Goal: Complete application form

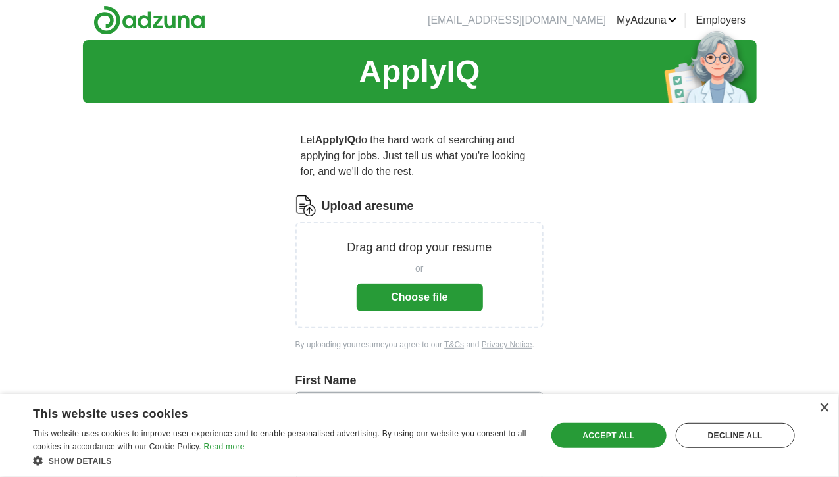
click at [422, 284] on button "Choose file" at bounding box center [420, 298] width 126 height 28
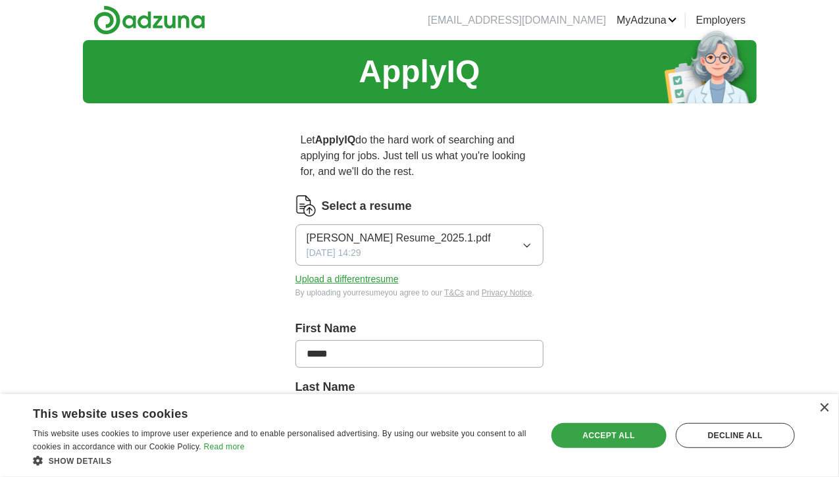
click at [611, 432] on div "Accept all" at bounding box center [609, 435] width 115 height 25
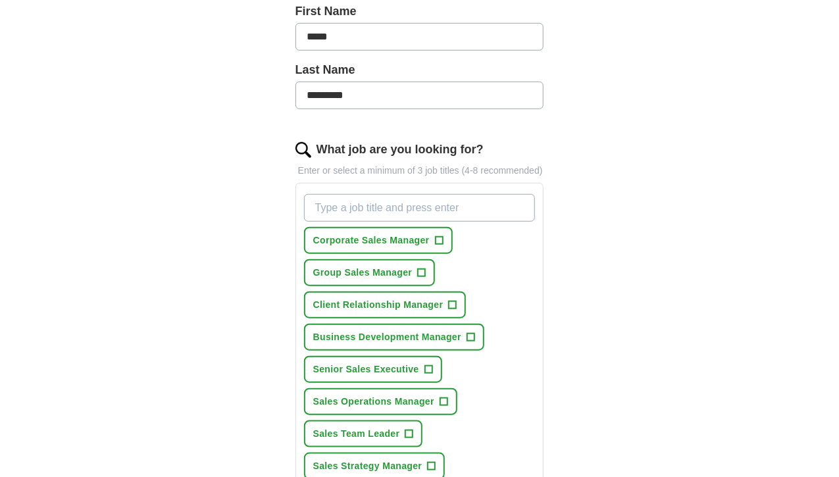
scroll to position [318, 0]
click at [435, 235] on span "+" at bounding box center [439, 240] width 8 height 11
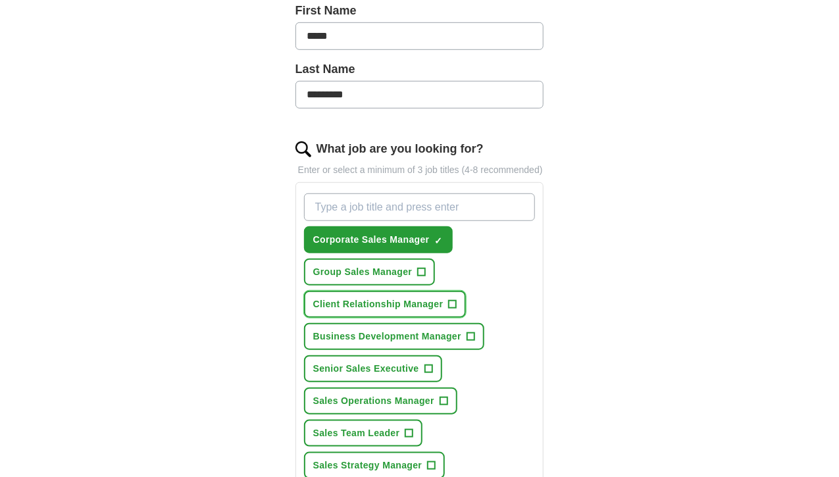
click at [449, 300] on span "+" at bounding box center [453, 305] width 8 height 11
click at [426, 267] on span "+" at bounding box center [422, 272] width 8 height 11
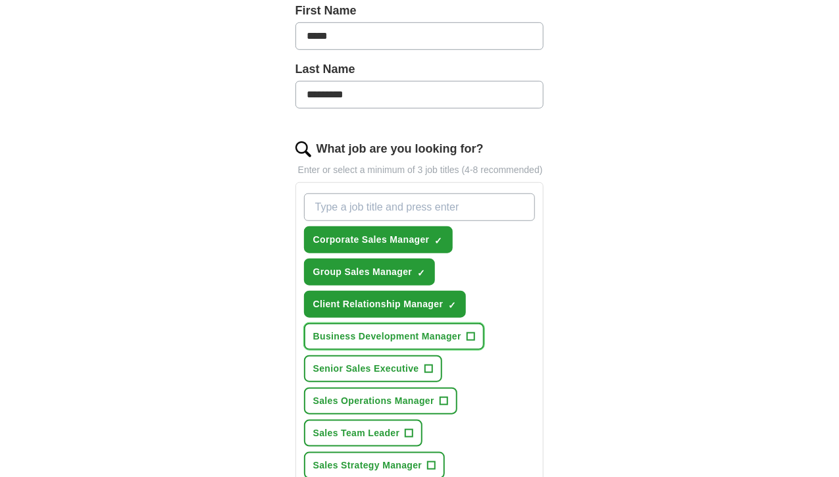
click at [467, 332] on span "+" at bounding box center [471, 337] width 8 height 11
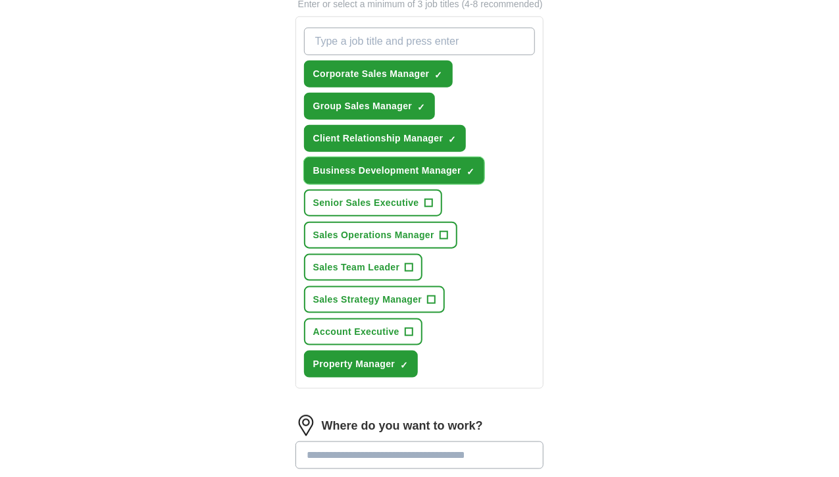
scroll to position [486, 0]
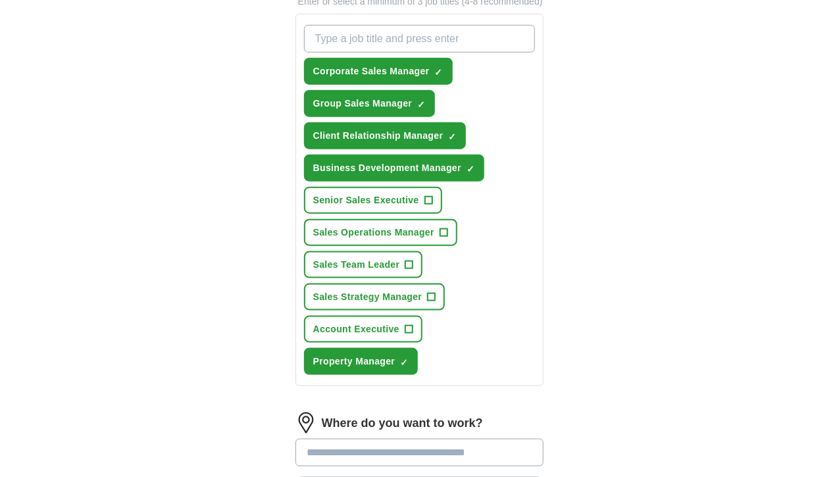
click at [296, 439] on input "text" at bounding box center [420, 453] width 249 height 28
type input "**********"
click at [309, 477] on strong "Boca Raton" at bounding box center [336, 485] width 59 height 11
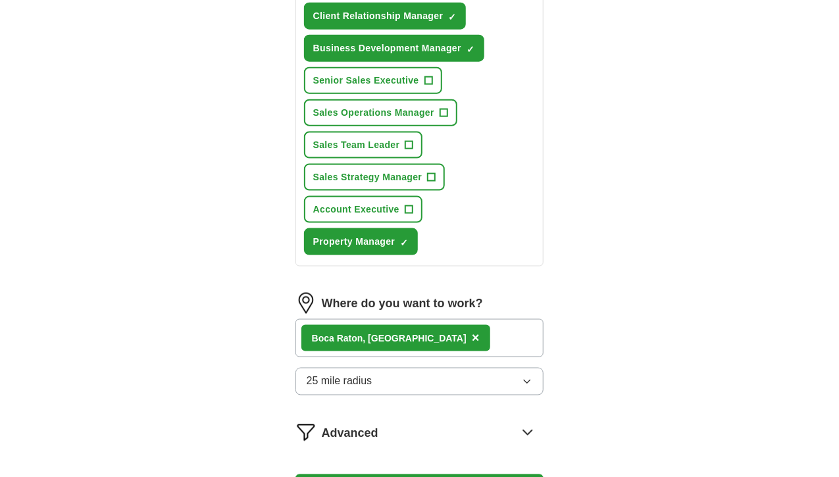
scroll to position [607, 0]
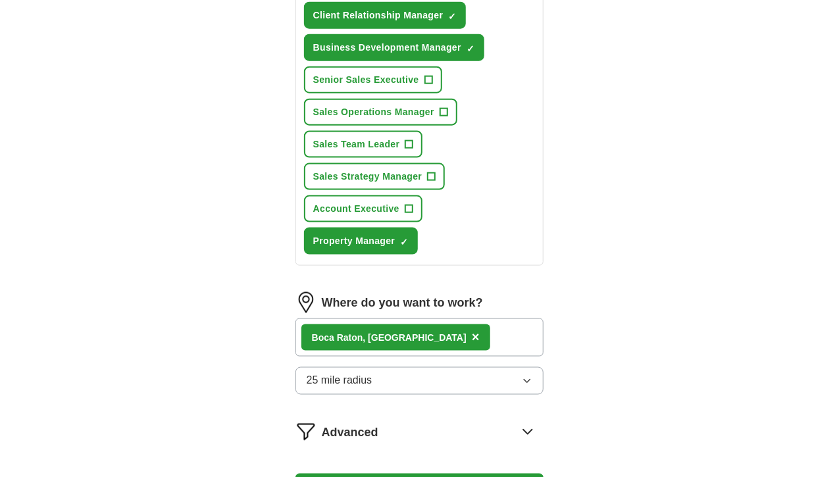
select select "**"
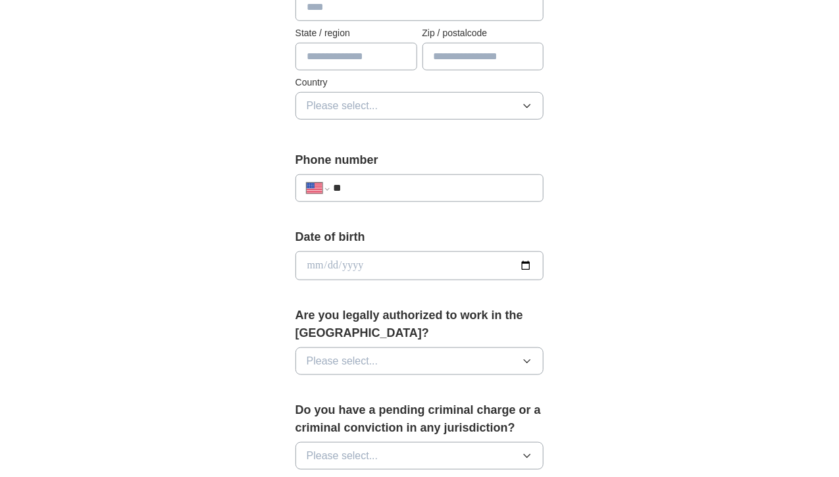
scroll to position [405, 0]
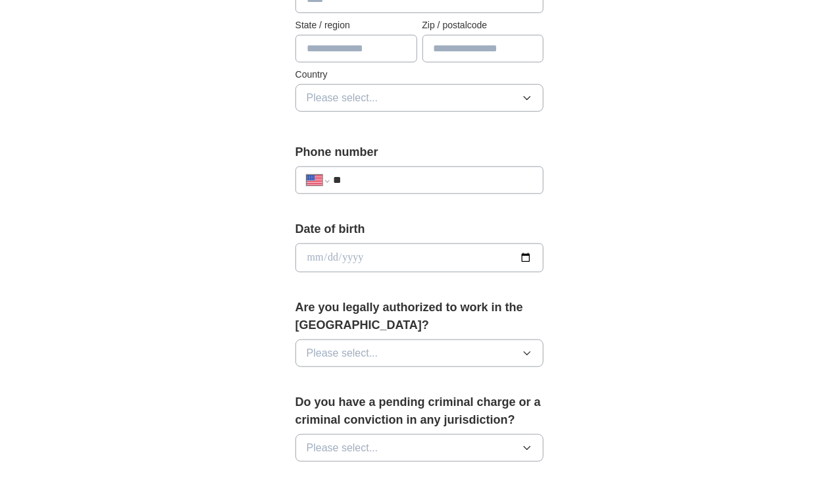
click at [533, 348] on icon "button" at bounding box center [527, 353] width 11 height 11
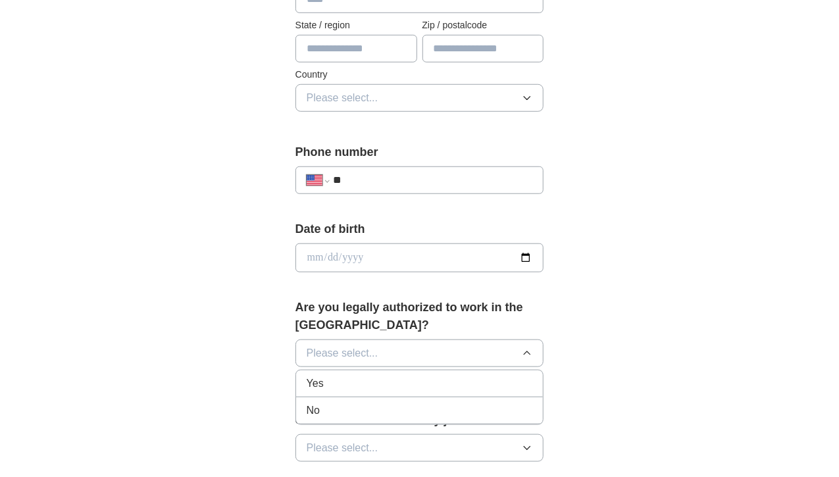
click at [432, 376] on div "Yes" at bounding box center [420, 384] width 226 height 16
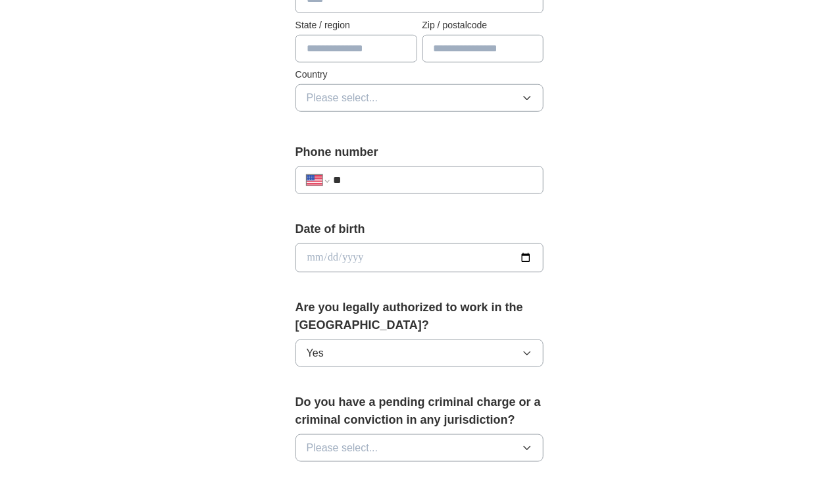
click at [531, 447] on icon "button" at bounding box center [528, 448] width 6 height 3
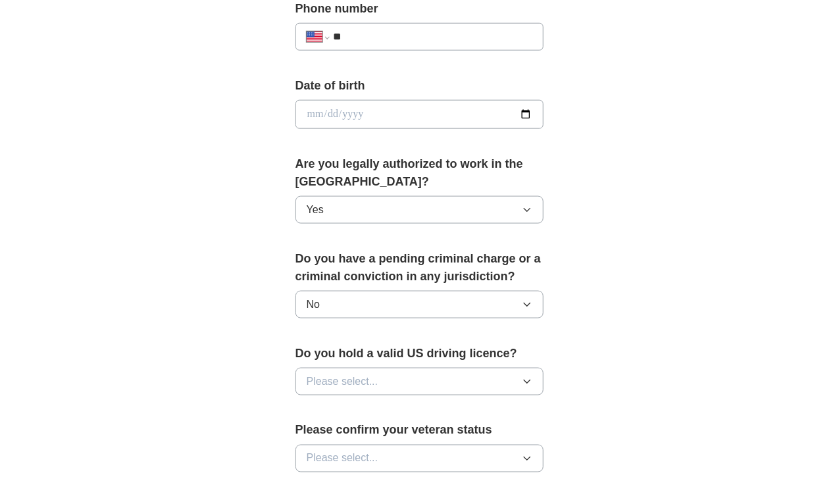
scroll to position [562, 0]
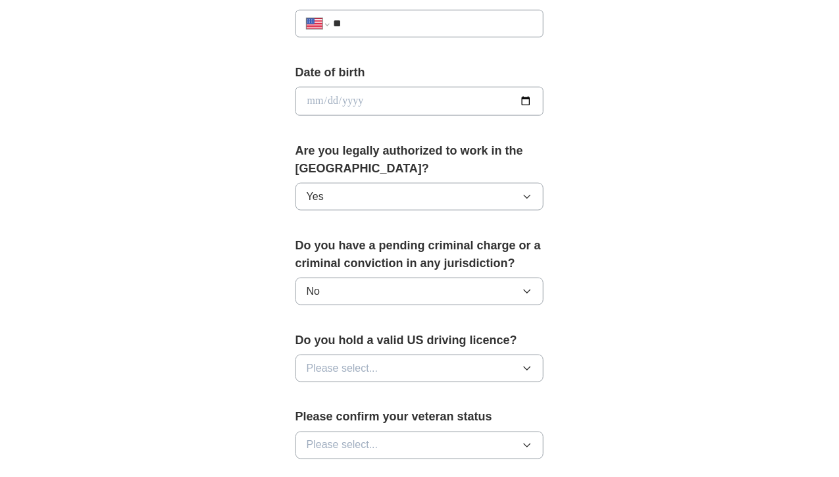
click at [533, 363] on icon "button" at bounding box center [527, 368] width 11 height 11
click at [460, 391] on div "Yes" at bounding box center [420, 399] width 226 height 16
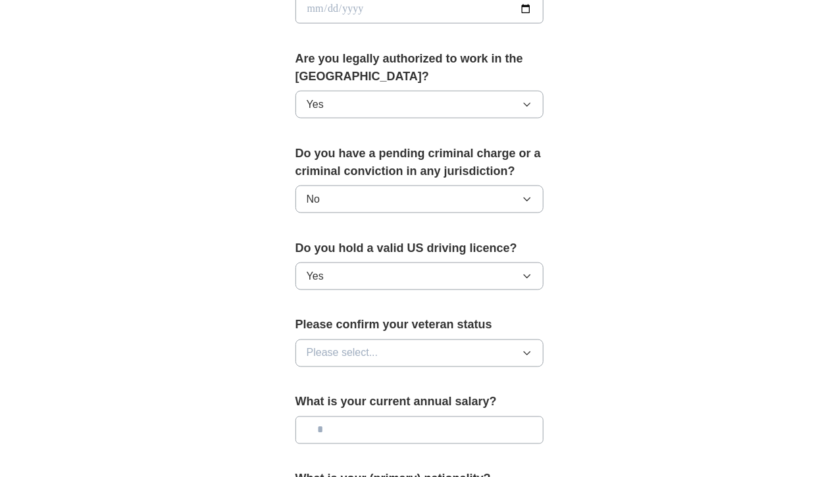
scroll to position [672, 0]
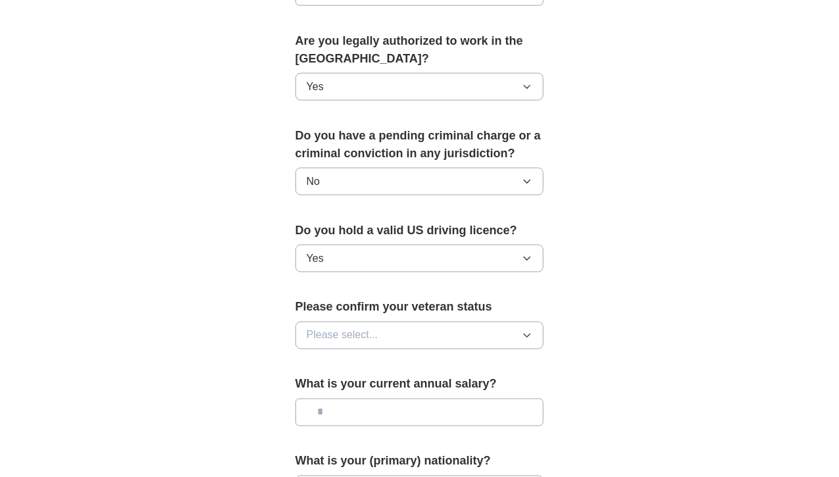
click at [531, 334] on icon "button" at bounding box center [528, 335] width 6 height 3
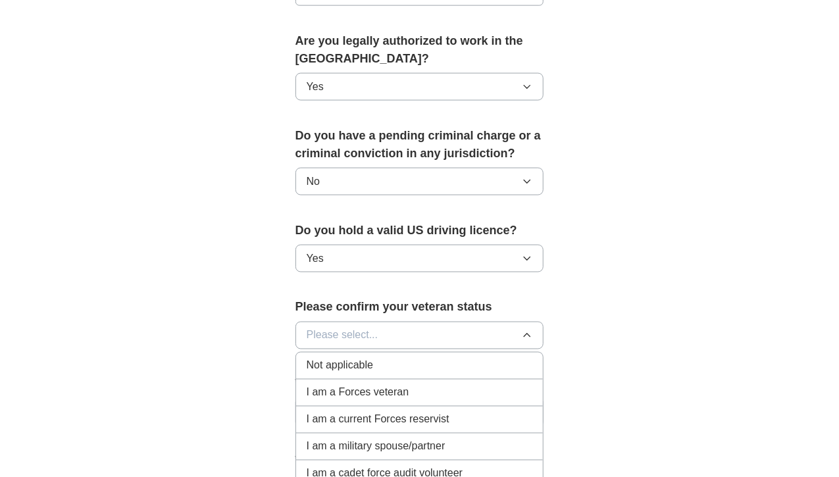
click at [380, 358] on div "Not applicable" at bounding box center [420, 366] width 226 height 16
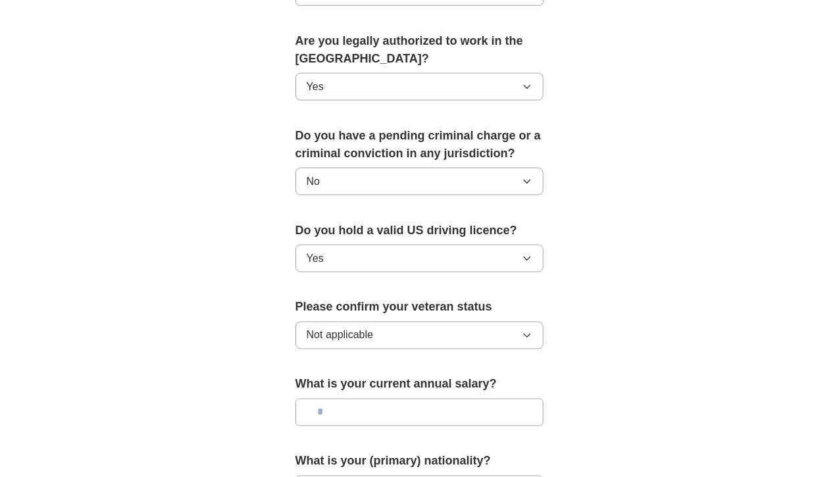
click at [440, 399] on input "text" at bounding box center [420, 413] width 249 height 28
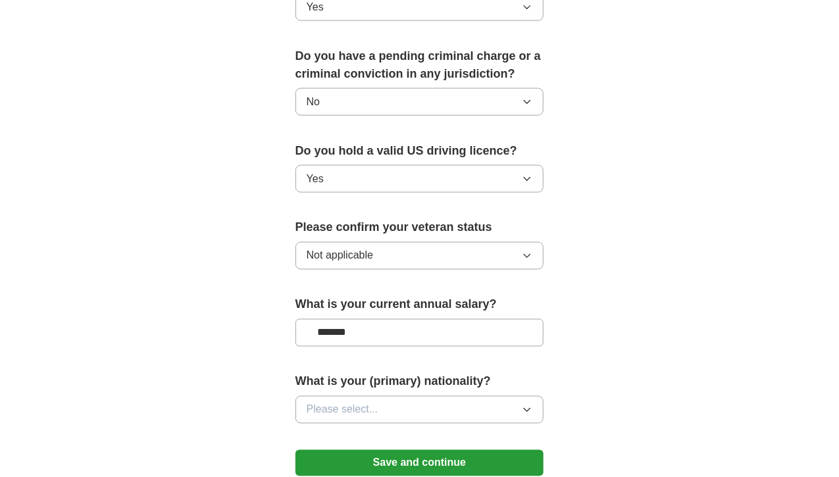
scroll to position [755, 0]
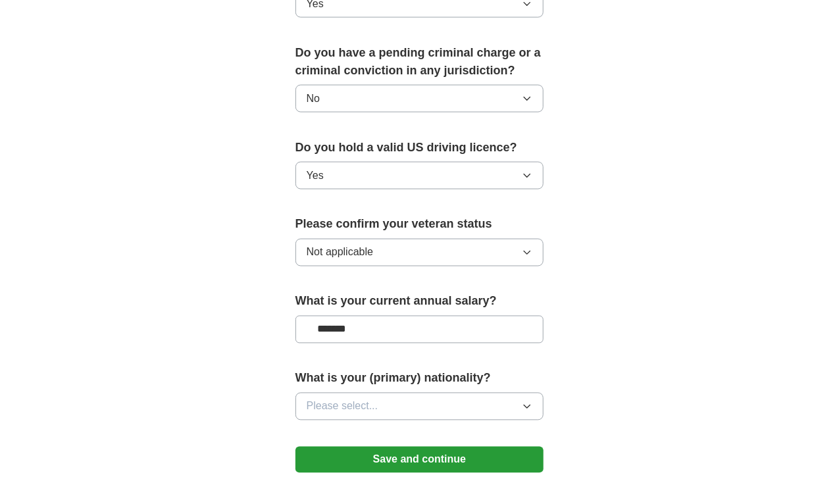
type input "*******"
click at [533, 402] on icon "button" at bounding box center [527, 407] width 11 height 11
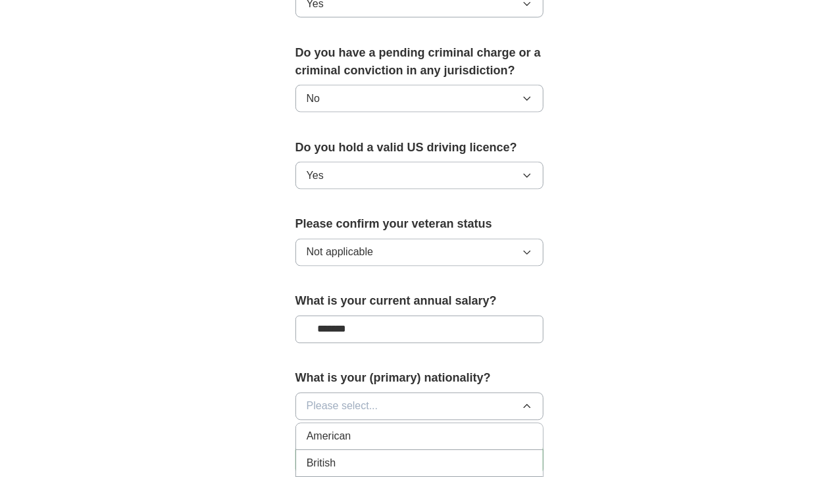
click at [488, 429] on div "American" at bounding box center [420, 437] width 226 height 16
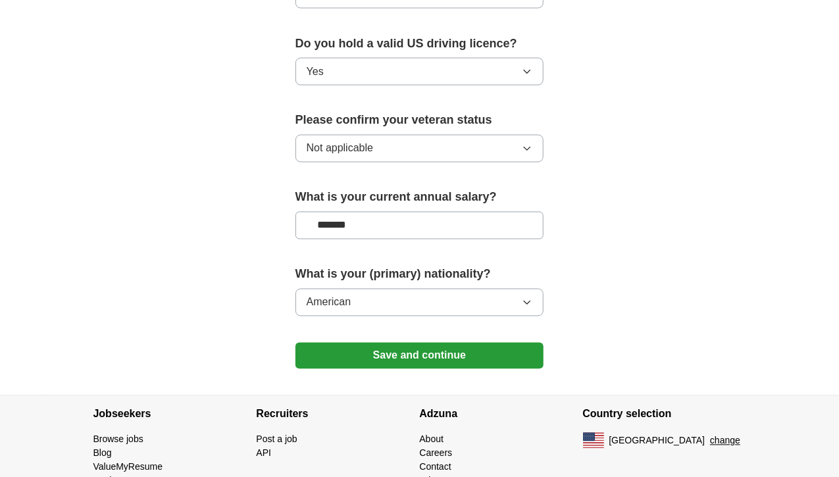
scroll to position [862, 0]
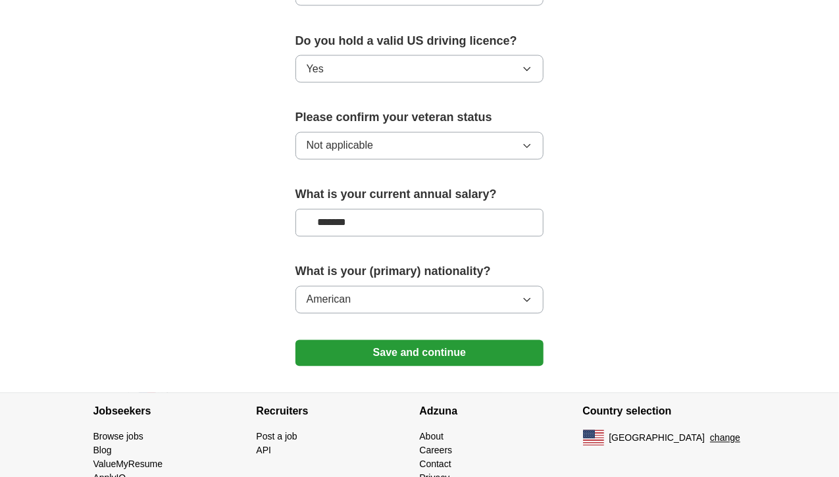
click at [419, 340] on button "Save and continue" at bounding box center [420, 353] width 249 height 26
